Goal: Information Seeking & Learning: Learn about a topic

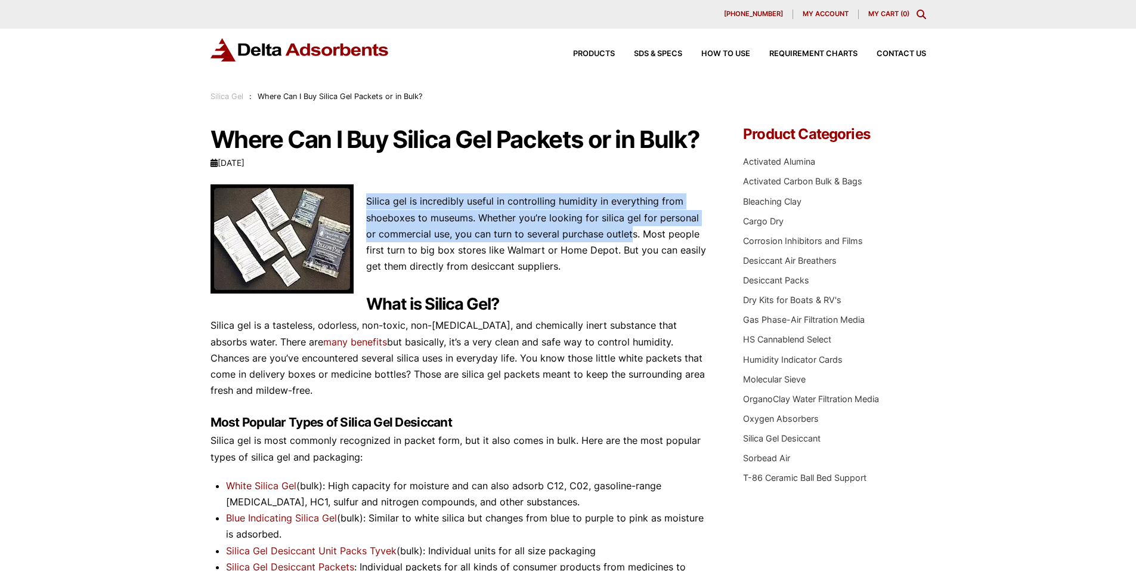
drag, startPoint x: 367, startPoint y: 199, endPoint x: 621, endPoint y: 238, distance: 257.0
click at [618, 238] on p "Silica gel is incredibly useful in controlling humidity in everything from shoe…" at bounding box center [458, 233] width 497 height 81
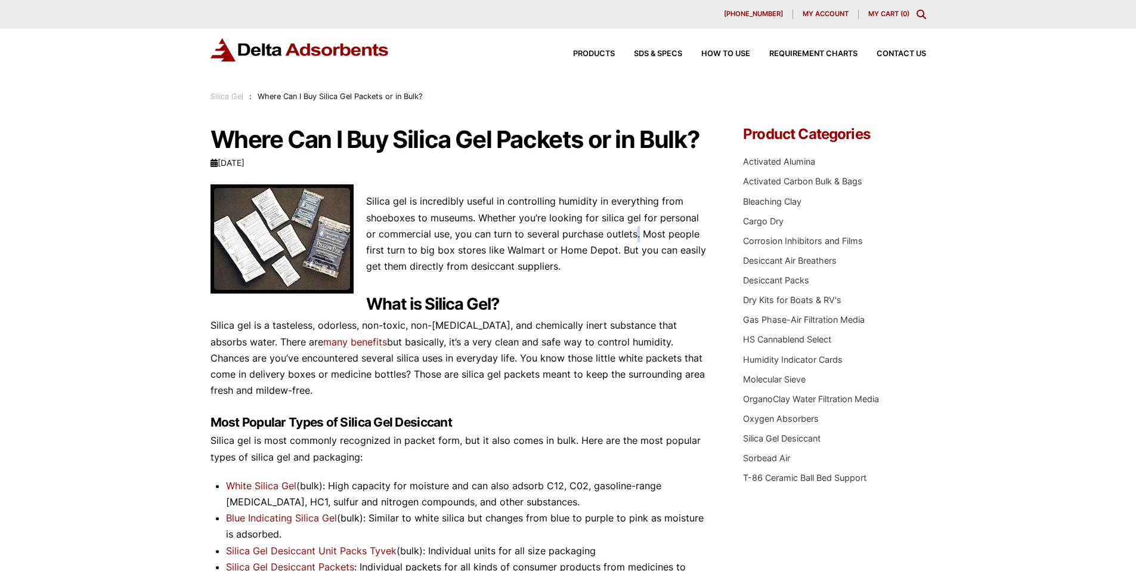
click at [626, 240] on p "Silica gel is incredibly useful in controlling humidity in everything from shoe…" at bounding box center [458, 233] width 497 height 81
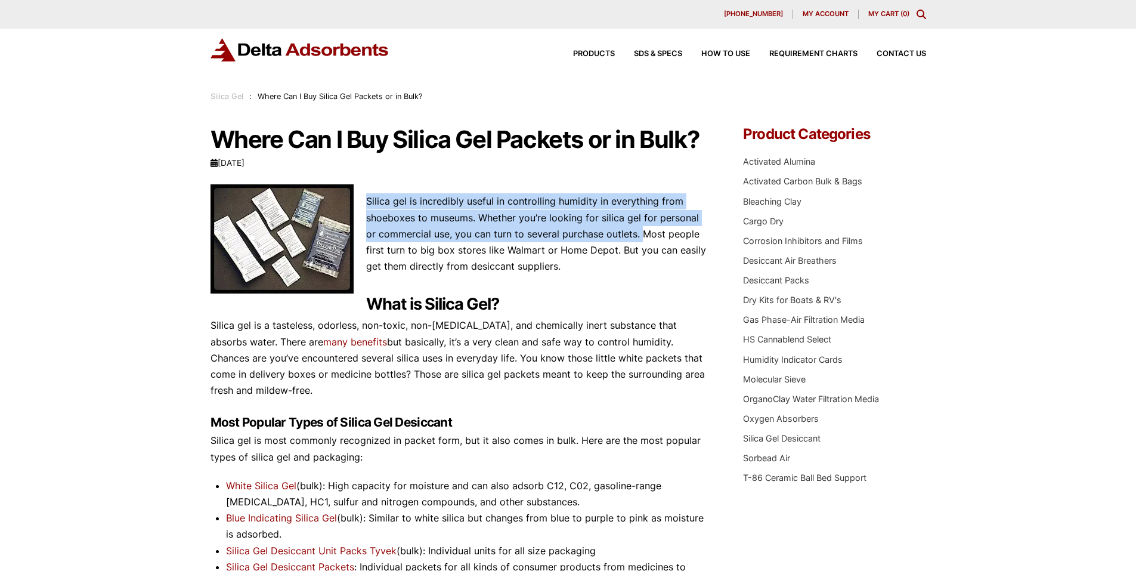
drag, startPoint x: 627, startPoint y: 236, endPoint x: 359, endPoint y: 197, distance: 271.0
click at [359, 197] on p "Silica gel is incredibly useful in controlling humidity in everything from shoe…" at bounding box center [458, 233] width 497 height 81
copy p "Silica gel is incredibly useful in controlling humidity in everything from shoe…"
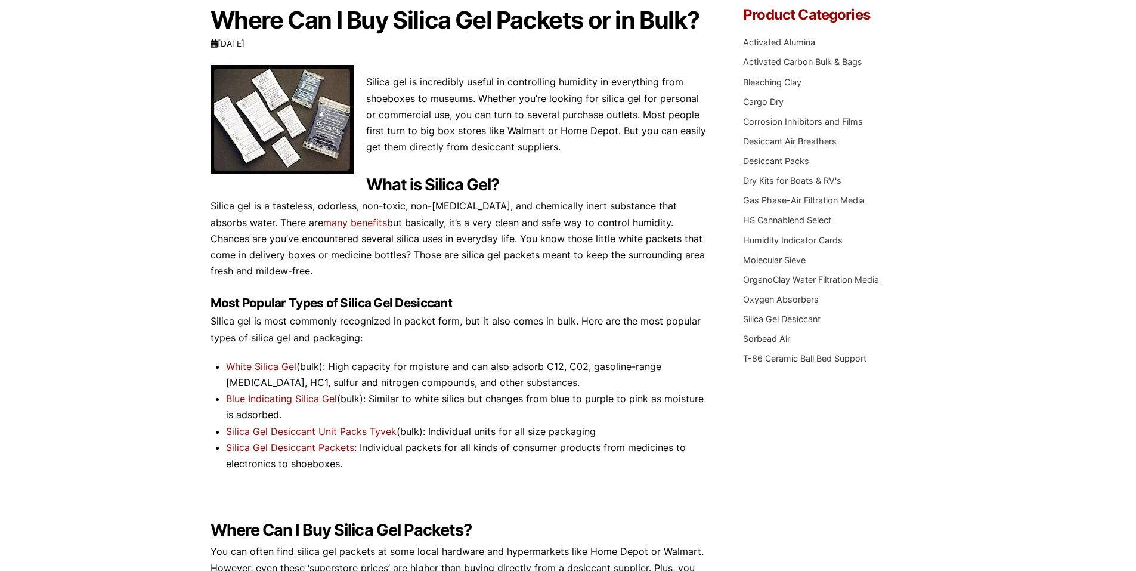
scroll to position [417, 0]
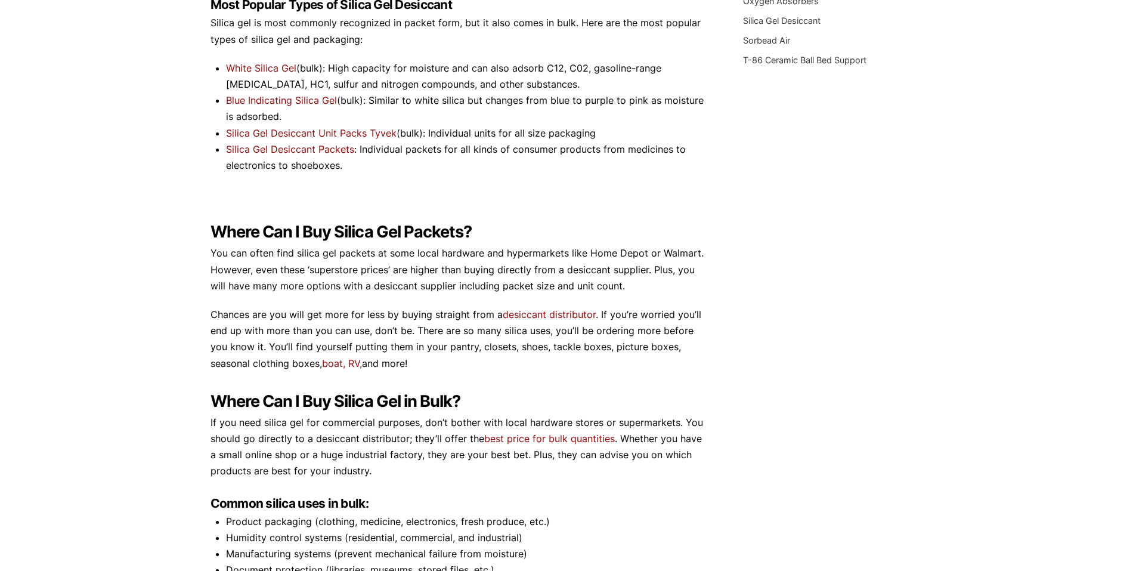
drag, startPoint x: 208, startPoint y: 251, endPoint x: 187, endPoint y: 256, distance: 21.0
click at [187, 256] on div "Our website has detected that you are using an outdated browser that will preve…" at bounding box center [568, 285] width 1136 height 1404
click at [196, 293] on div "Our website has detected that you are using an outdated browser that will preve…" at bounding box center [568, 285] width 1136 height 1404
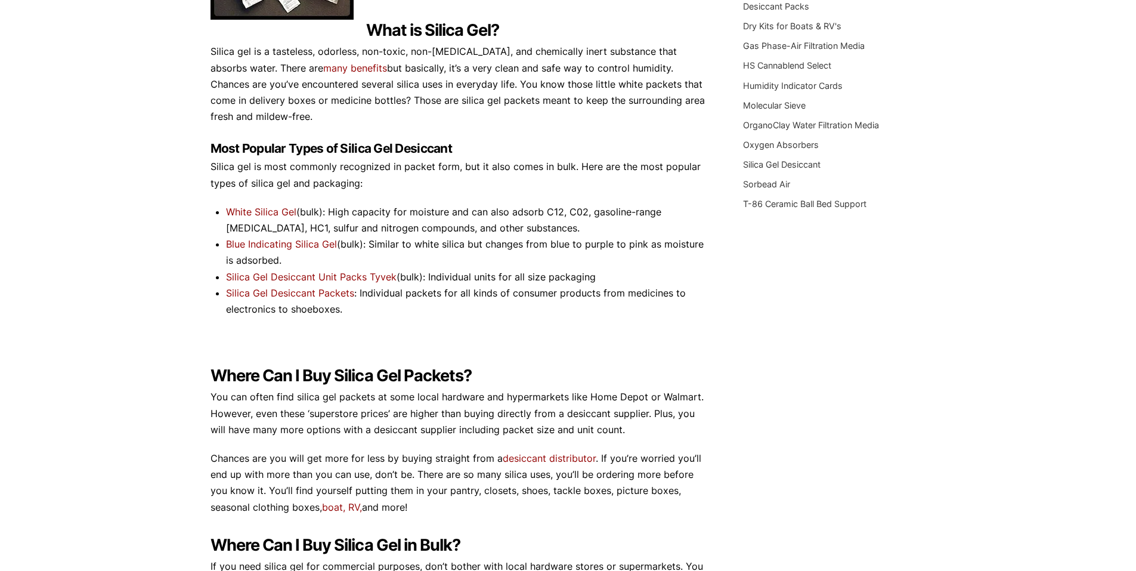
scroll to position [0, 0]
